Goal: Transaction & Acquisition: Purchase product/service

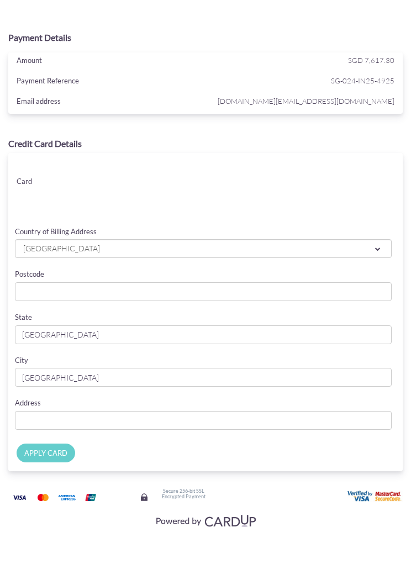
click at [316, 250] on span "[GEOGRAPHIC_DATA]" at bounding box center [185, 249] width 326 height 12
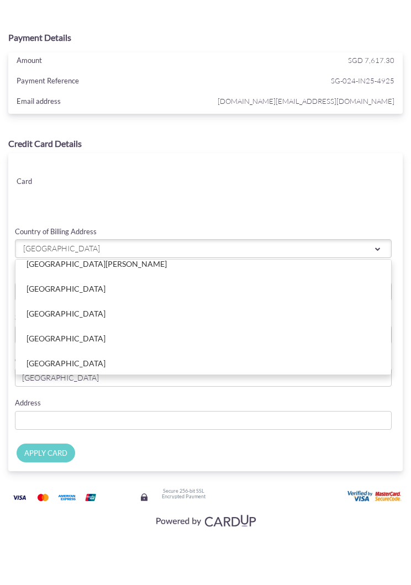
scroll to position [2420, 0]
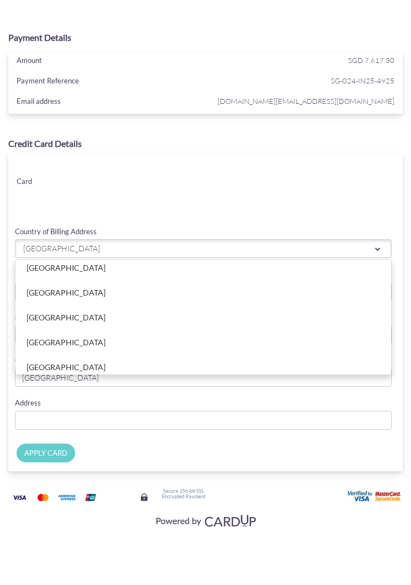
click at [218, 290] on link "[GEOGRAPHIC_DATA]" at bounding box center [203, 293] width 376 height 24
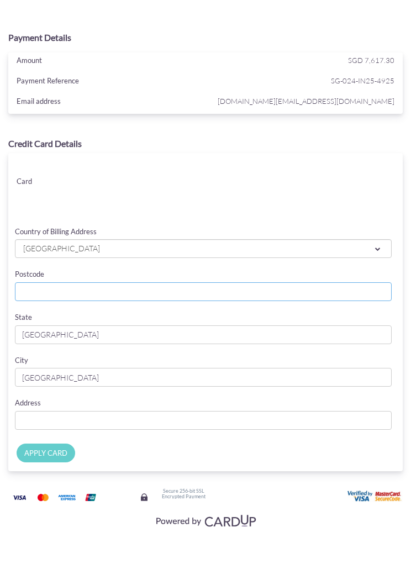
click at [365, 293] on input "Postcode" at bounding box center [203, 292] width 377 height 19
type input "00000"
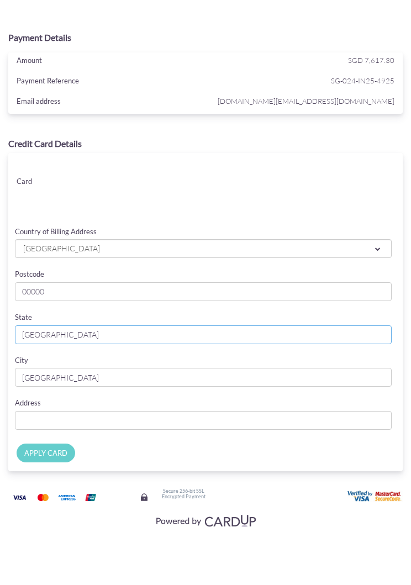
click at [177, 336] on input "[GEOGRAPHIC_DATA]" at bounding box center [203, 335] width 377 height 19
type input "S"
click at [268, 336] on input "Hong" at bounding box center [203, 335] width 377 height 19
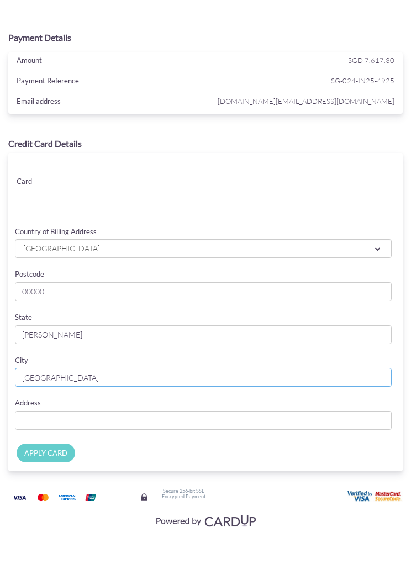
click at [193, 374] on input "[GEOGRAPHIC_DATA]" at bounding box center [203, 377] width 377 height 19
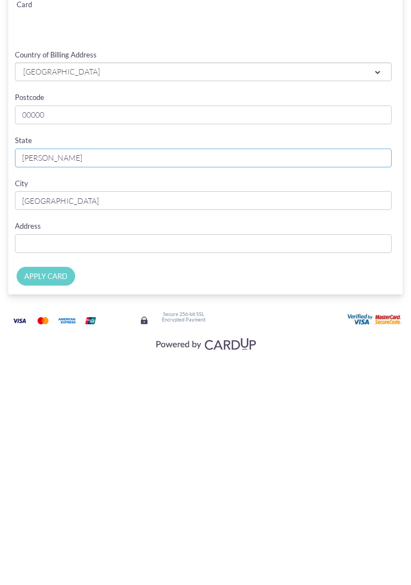
click at [216, 326] on input "Hong Konh" at bounding box center [203, 335] width 377 height 19
type input "[GEOGRAPHIC_DATA]"
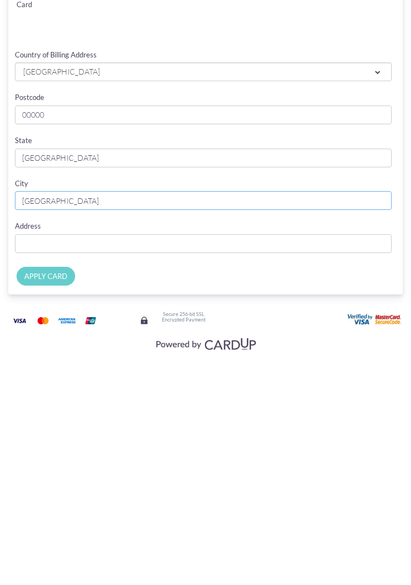
click at [114, 368] on input "[GEOGRAPHIC_DATA]" at bounding box center [203, 377] width 377 height 19
type input "S"
type input "[GEOGRAPHIC_DATA]"
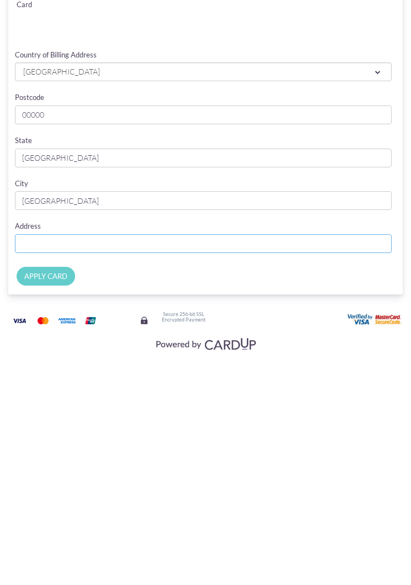
click at [168, 411] on input "Country of Billing Address" at bounding box center [203, 420] width 377 height 19
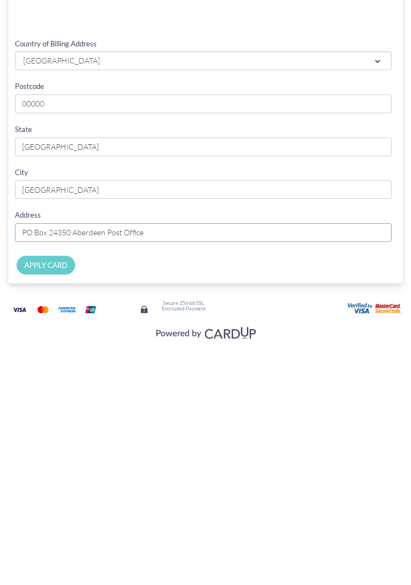
type input "PO Box 24350 Aberdeen Post Office"
click at [67, 444] on input "APPLY CARD" at bounding box center [46, 453] width 59 height 19
type input "Applying..."
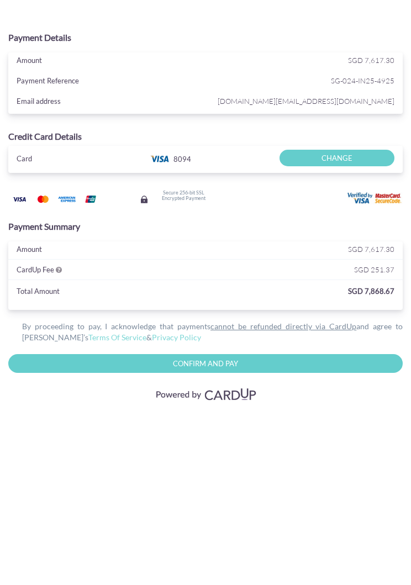
click at [333, 359] on input "Confirm and Pay" at bounding box center [205, 363] width 395 height 19
type input "Please wait..."
